Goal: Information Seeking & Learning: Check status

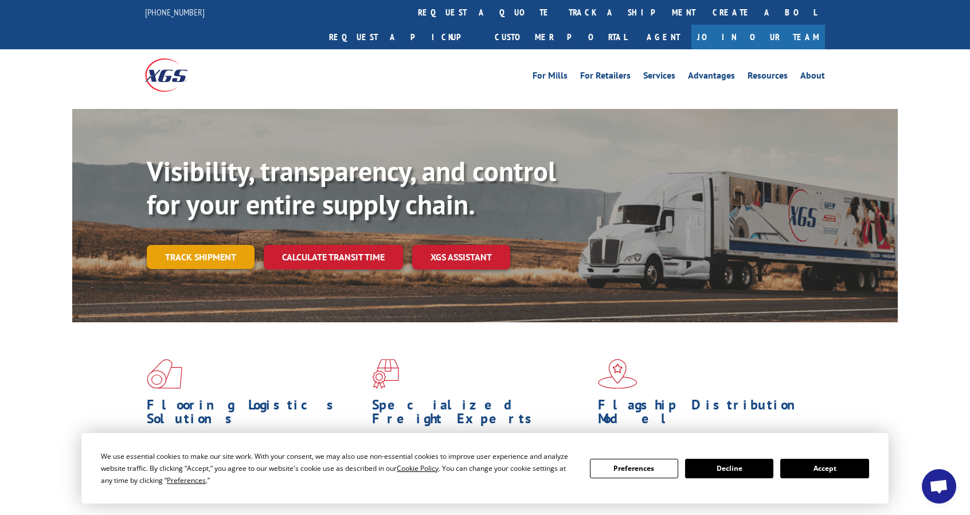
click at [206, 245] on link "Track shipment" at bounding box center [201, 257] width 108 height 24
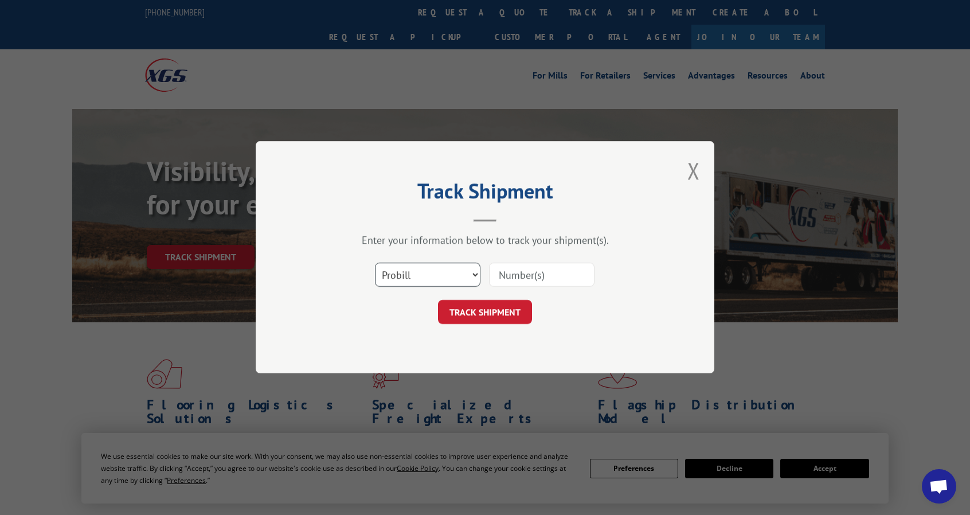
click at [451, 268] on select "Select category... Probill BOL PO" at bounding box center [427, 275] width 105 height 24
select select "bol"
click at [375, 263] on select "Select category... Probill BOL PO" at bounding box center [427, 275] width 105 height 24
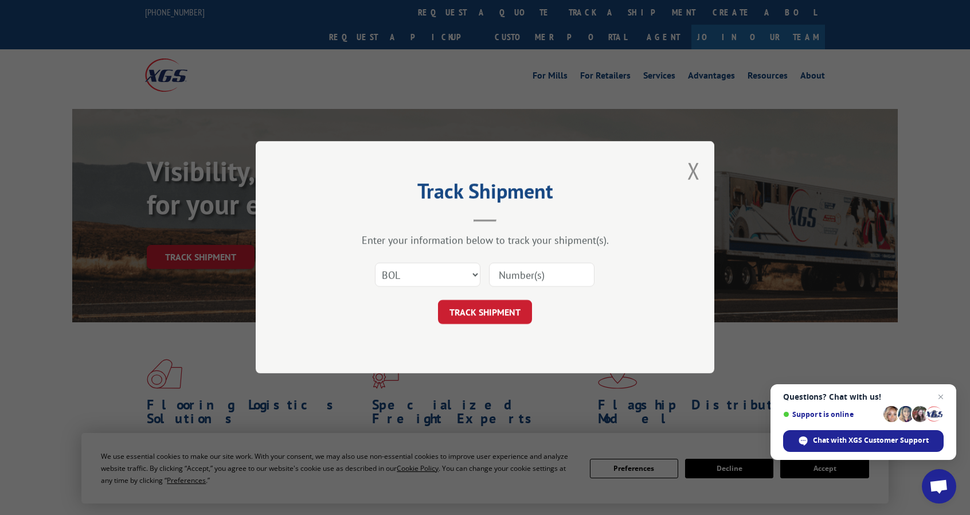
click at [519, 268] on input at bounding box center [541, 275] width 105 height 24
click at [938, 398] on span "Close chat" at bounding box center [941, 397] width 14 height 14
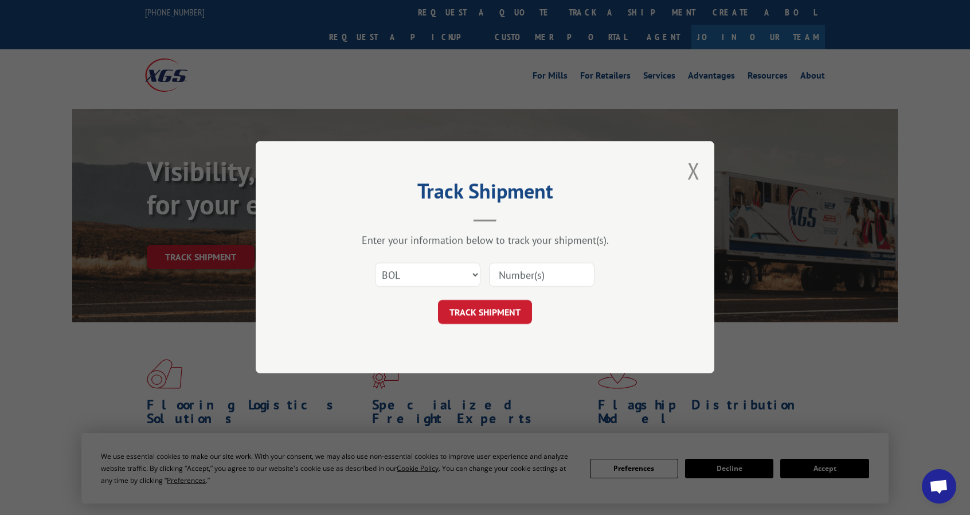
click at [507, 281] on input at bounding box center [541, 275] width 105 height 24
type input "2849978"
click at [480, 311] on button "TRACK SHIPMENT" at bounding box center [485, 312] width 94 height 24
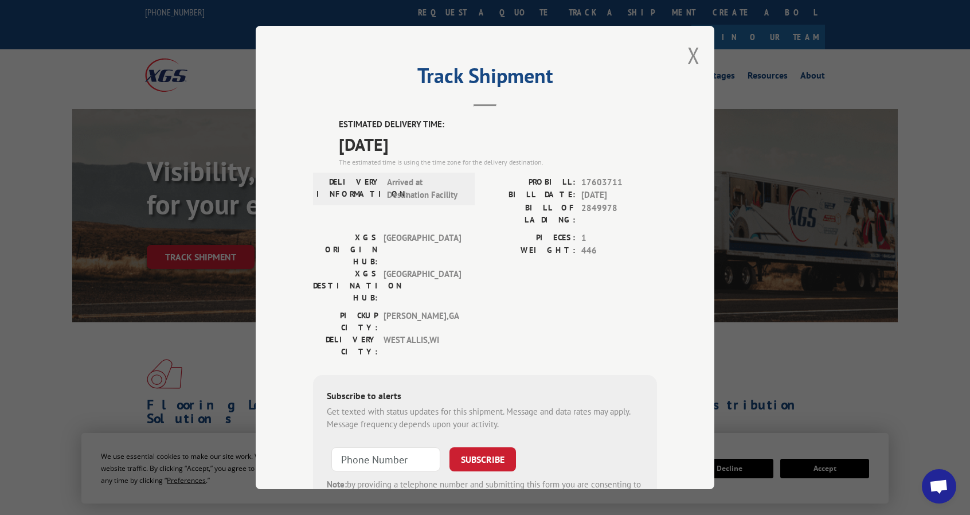
click at [623, 134] on span "[DATE]" at bounding box center [498, 144] width 318 height 26
click at [687, 61] on button "Close modal" at bounding box center [693, 55] width 13 height 30
